Goal: Navigation & Orientation: Find specific page/section

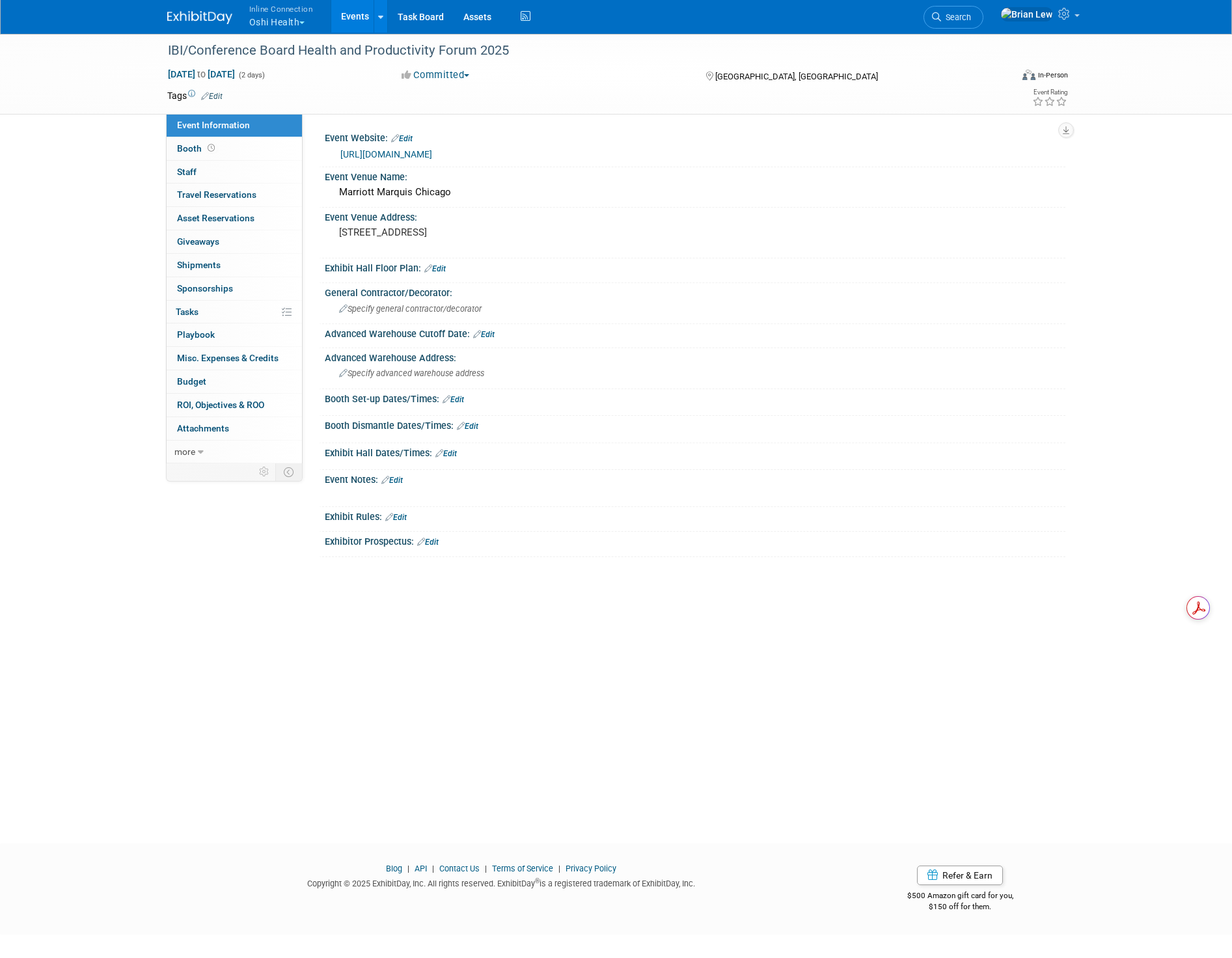
click at [345, 22] on link "Events" at bounding box center [354, 16] width 47 height 32
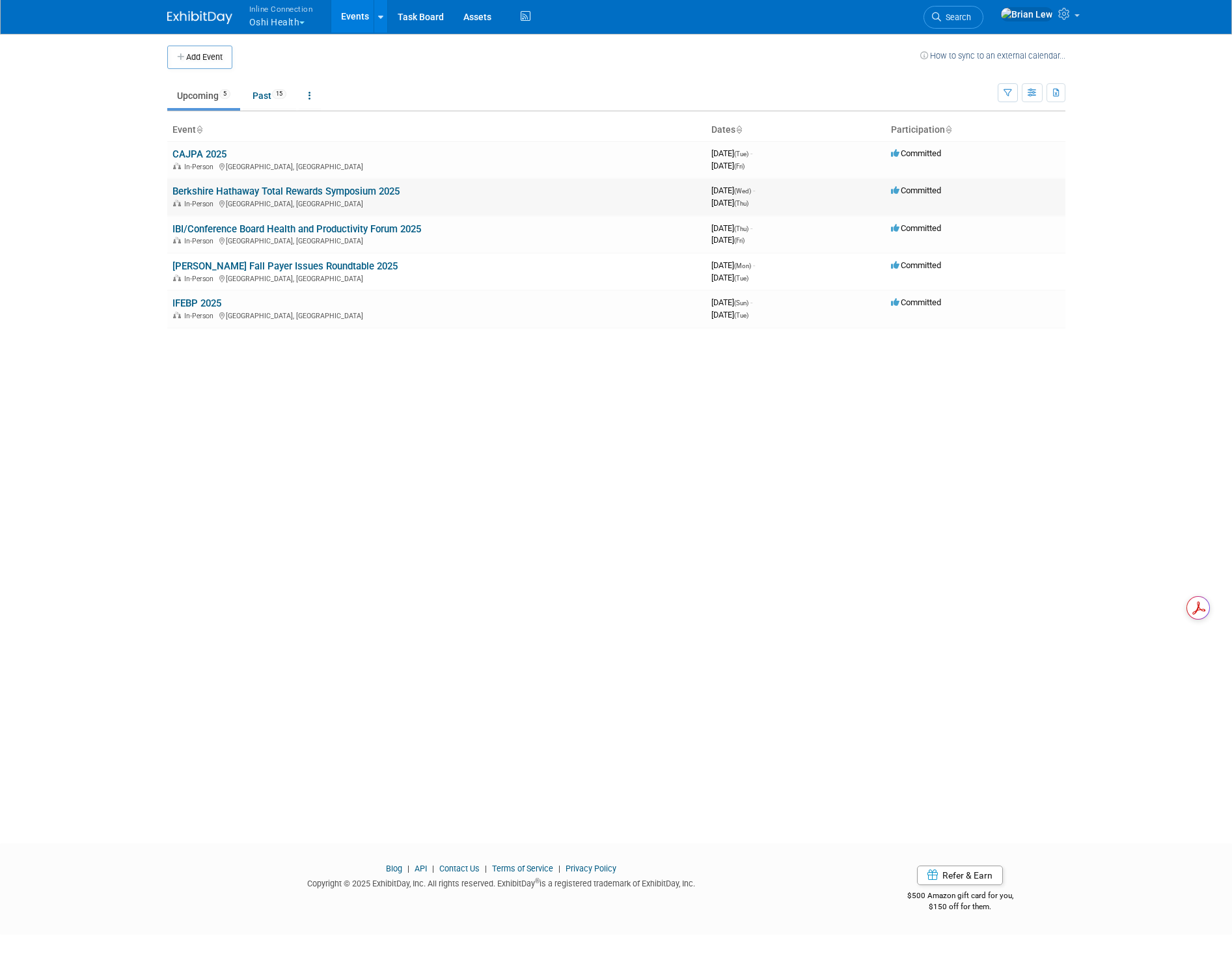
click at [240, 187] on link "Berkshire Hathaway Total Rewards Symposium 2025" at bounding box center [286, 191] width 227 height 12
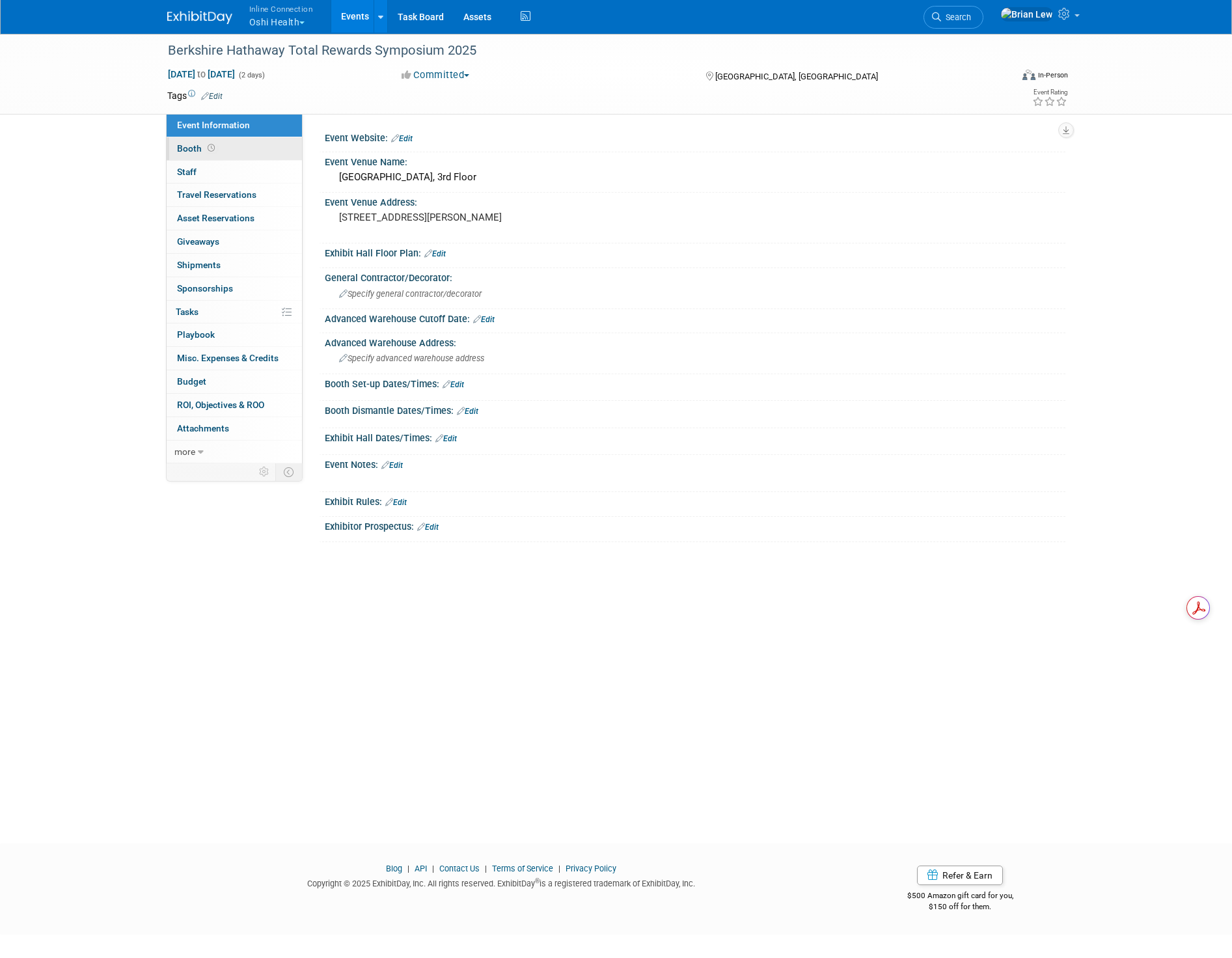
click at [243, 150] on link "Booth" at bounding box center [234, 148] width 135 height 23
